Goal: Task Accomplishment & Management: Use online tool/utility

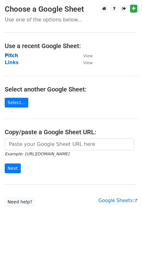
click at [13, 56] on strong "Pitch" at bounding box center [12, 56] width 14 height 6
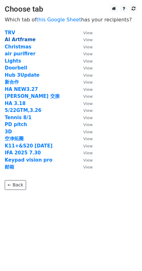
click at [22, 38] on strong "AI Artframe" at bounding box center [20, 40] width 31 height 6
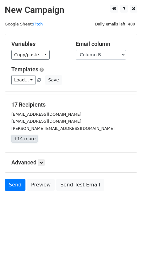
click at [30, 138] on link "+14 more" at bounding box center [24, 139] width 26 height 8
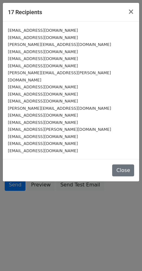
click at [57, 206] on div "17 Recipients × info@everythingsmarthome.co.uk shanecreates100@gmail.com Brett@…" at bounding box center [71, 135] width 142 height 271
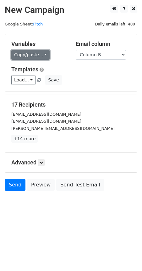
drag, startPoint x: 45, startPoint y: 55, endPoint x: 45, endPoint y: 59, distance: 3.5
click at [45, 55] on link "Copy/paste..." at bounding box center [30, 55] width 38 height 10
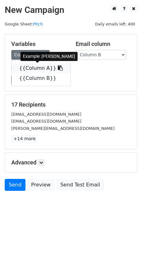
click at [58, 68] on icon at bounding box center [60, 67] width 5 height 5
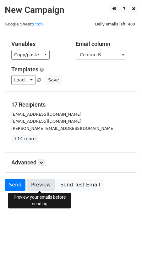
click at [32, 182] on link "Preview" at bounding box center [41, 185] width 28 height 12
click at [39, 181] on link "Preview" at bounding box center [41, 185] width 28 height 12
